Goal: Transaction & Acquisition: Purchase product/service

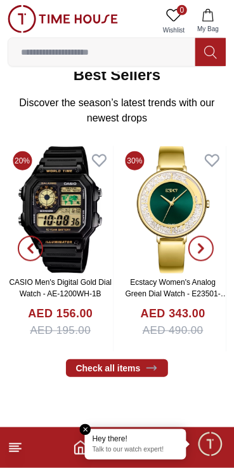
scroll to position [193, 0]
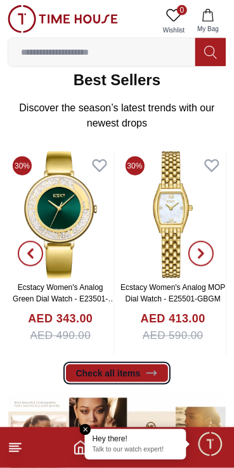
click at [158, 379] on icon at bounding box center [151, 373] width 13 height 13
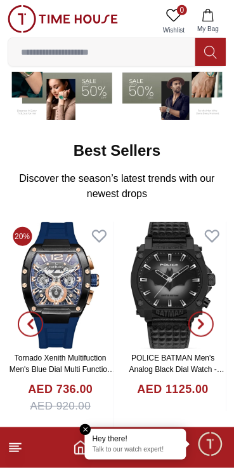
scroll to position [119, 0]
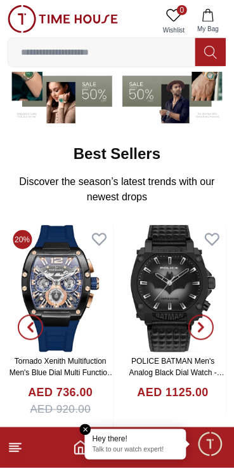
click at [134, 57] on input at bounding box center [101, 51] width 187 height 25
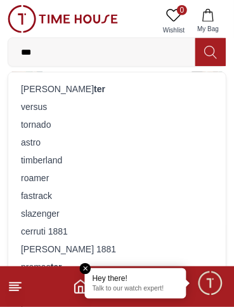
type input "***"
click at [72, 130] on div "tornado" at bounding box center [117, 125] width 203 height 18
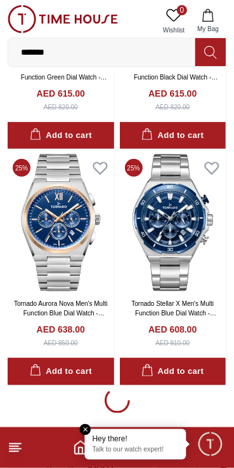
scroll to position [2058, 0]
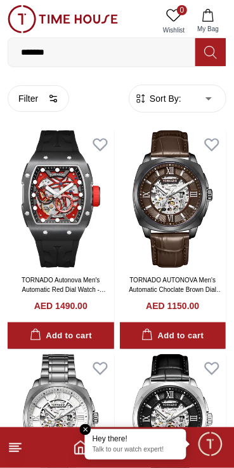
click at [20, 445] on icon at bounding box center [15, 447] width 15 height 15
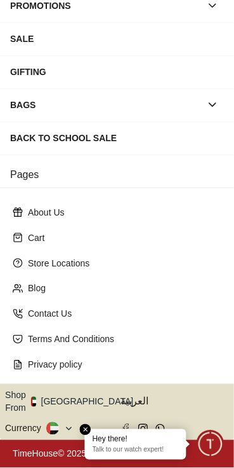
scroll to position [266, 0]
click at [86, 431] on em "Close tooltip" at bounding box center [85, 429] width 11 height 11
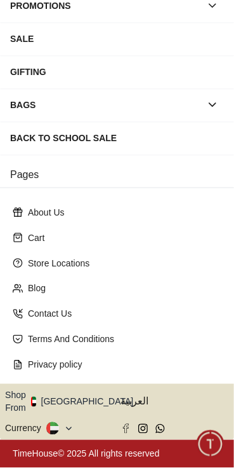
click at [112, 403] on button "Shop From [GEOGRAPHIC_DATA]" at bounding box center [74, 401] width 138 height 25
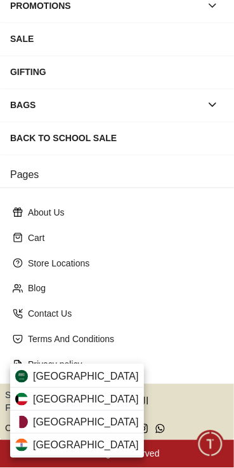
click at [100, 372] on span "[GEOGRAPHIC_DATA]" at bounding box center [86, 375] width 106 height 15
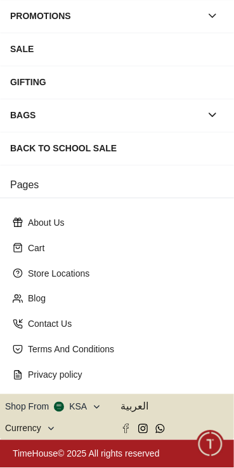
scroll to position [254, 0]
